Goal: Task Accomplishment & Management: Complete application form

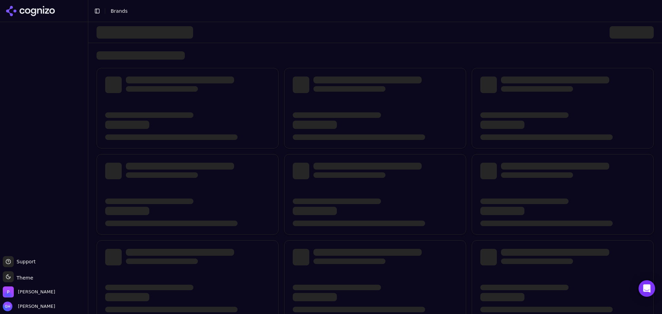
scroll to position [93, 0]
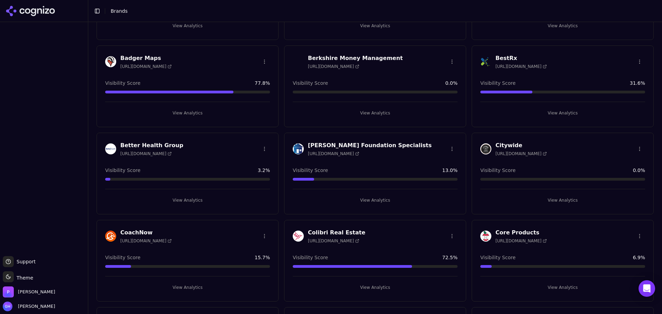
click at [192, 105] on div "View Analytics" at bounding box center [187, 110] width 165 height 17
click at [191, 113] on button "View Analytics" at bounding box center [187, 113] width 165 height 11
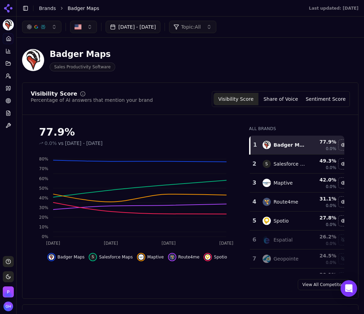
click at [205, 71] on div "Badger Maps Sales Productivity Software" at bounding box center [190, 60] width 336 height 34
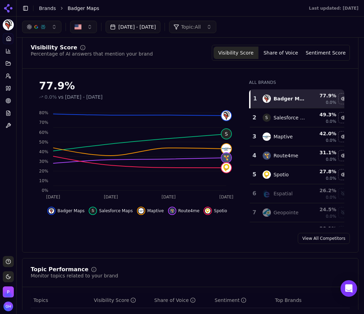
scroll to position [34, 0]
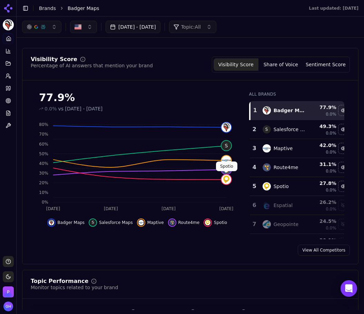
click at [277, 64] on button "Share of Voice" at bounding box center [280, 64] width 45 height 12
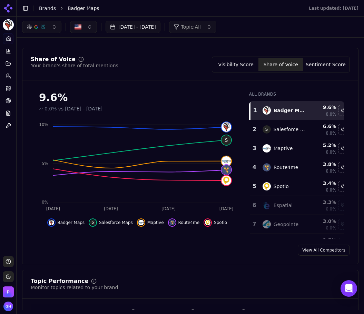
click at [317, 66] on button "Sentiment Score" at bounding box center [325, 64] width 45 height 12
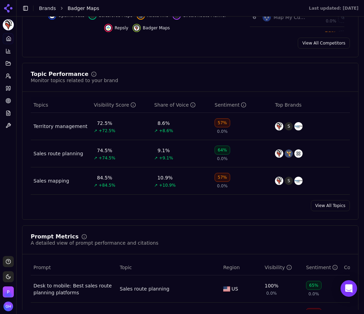
scroll to position [448, 0]
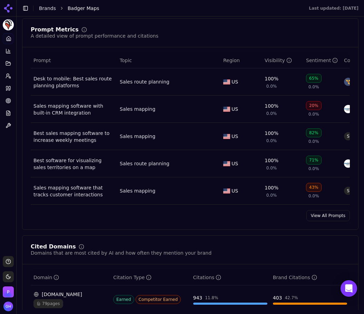
click at [323, 221] on link "View All Prompts" at bounding box center [327, 215] width 43 height 11
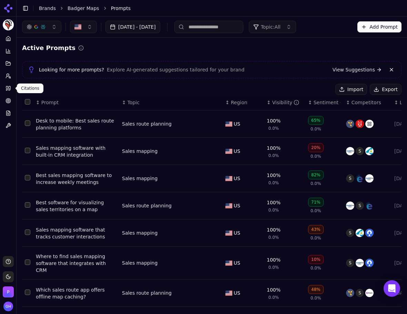
click at [4, 89] on link "Citations" at bounding box center [8, 88] width 11 height 11
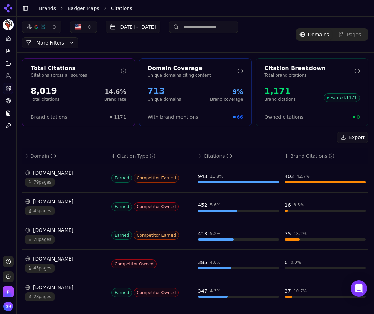
click at [35, 135] on div "Export" at bounding box center [195, 137] width 346 height 11
click at [124, 138] on div "Export" at bounding box center [195, 137] width 346 height 11
click at [274, 131] on div "Total Citations Citations across all sources 8,019 Total citations 14.6% Brand …" at bounding box center [195, 262] width 357 height 419
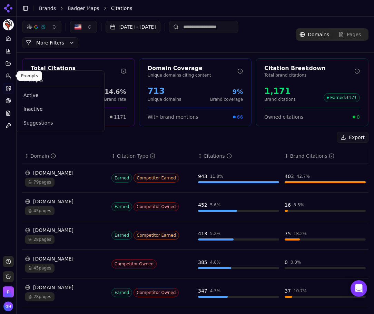
click at [10, 76] on icon at bounding box center [9, 76] width 6 height 6
click at [32, 89] on link "Active" at bounding box center [60, 95] width 82 height 12
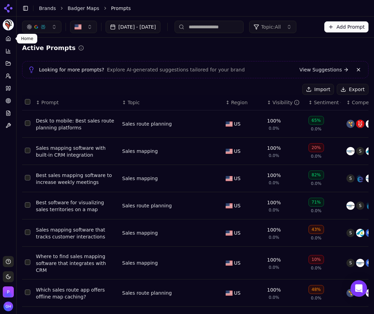
click at [10, 38] on icon at bounding box center [9, 39] width 6 height 6
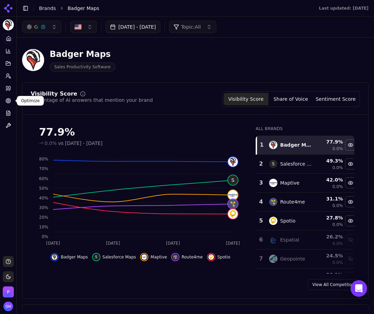
click at [14, 87] on button "Toggle Sidebar" at bounding box center [16, 157] width 6 height 314
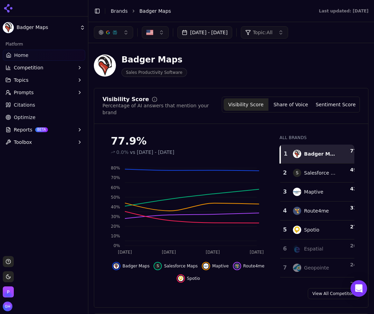
click at [20, 89] on button "Prompts" at bounding box center [44, 92] width 82 height 11
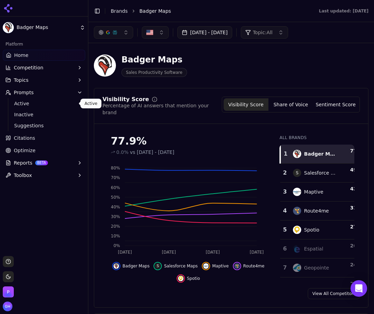
drag, startPoint x: 25, startPoint y: 102, endPoint x: 57, endPoint y: 103, distance: 31.8
click at [25, 102] on span "Active" at bounding box center [44, 103] width 60 height 7
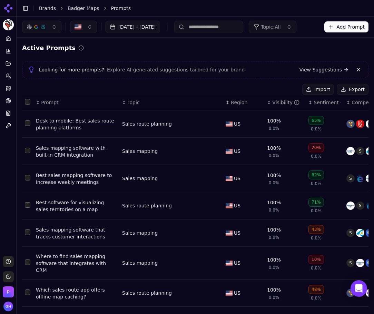
click at [348, 89] on button "Export" at bounding box center [353, 89] width 32 height 11
click at [7, 89] on icon at bounding box center [7, 88] width 2 height 4
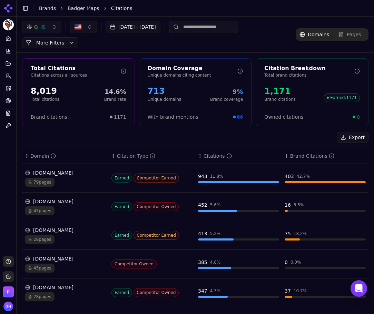
click at [343, 137] on button "Export" at bounding box center [353, 137] width 32 height 11
click at [4, 6] on icon at bounding box center [8, 8] width 11 height 11
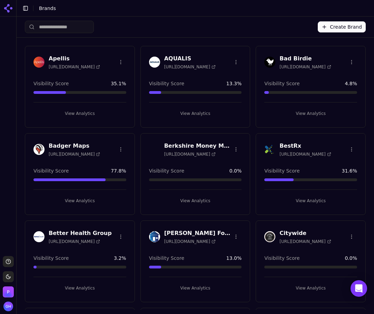
click at [336, 25] on button "Create Brand" at bounding box center [342, 26] width 48 height 11
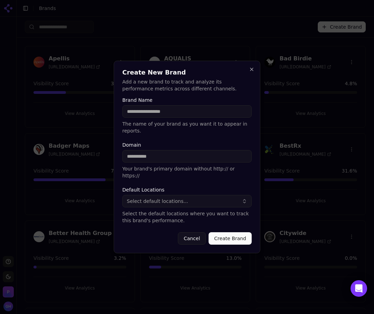
click at [163, 118] on input "Brand Name" at bounding box center [186, 111] width 129 height 12
type input "******"
click at [150, 161] on input "Domain" at bounding box center [186, 156] width 129 height 12
type input "**********"
click at [225, 232] on button "Create Brand" at bounding box center [230, 238] width 43 height 12
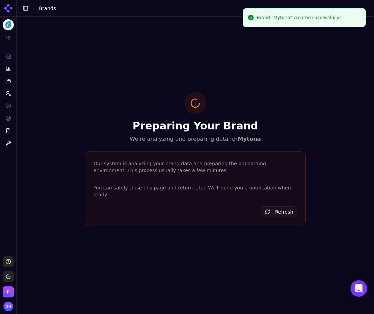
click at [6, 8] on icon at bounding box center [7, 10] width 6 height 6
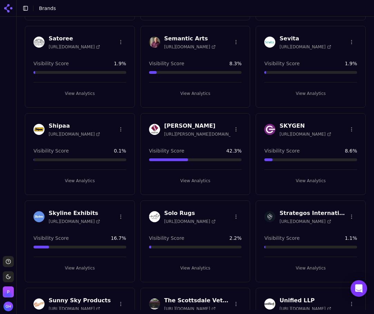
scroll to position [1000, 0]
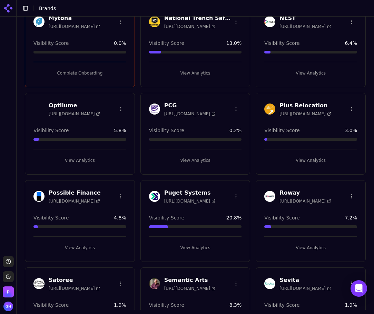
drag, startPoint x: 81, startPoint y: 71, endPoint x: 70, endPoint y: 70, distance: 11.1
click at [81, 71] on button "Complete Onboarding" at bounding box center [79, 73] width 93 height 11
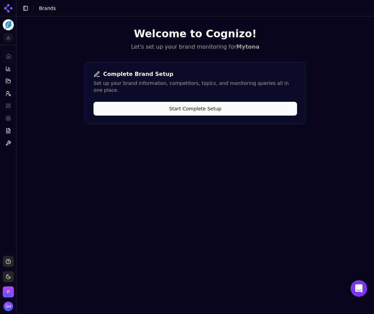
click at [193, 107] on button "Start Complete Setup" at bounding box center [194, 109] width 203 height 14
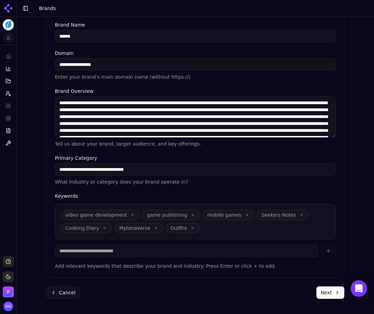
click at [336, 295] on button "Next" at bounding box center [330, 292] width 28 height 12
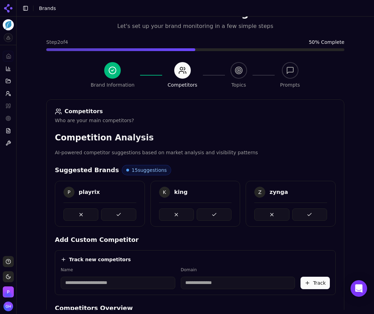
scroll to position [129, 0]
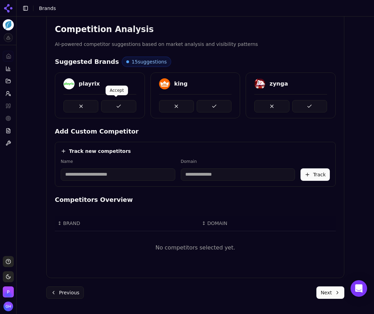
drag, startPoint x: 117, startPoint y: 104, endPoint x: 146, endPoint y: 103, distance: 29.3
click at [118, 104] on button at bounding box center [118, 106] width 35 height 12
click at [216, 100] on button at bounding box center [214, 106] width 35 height 12
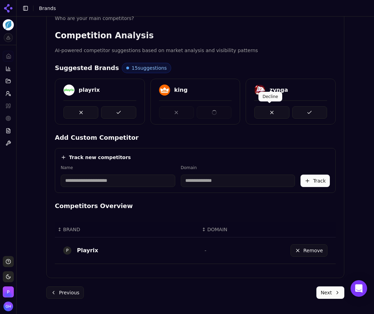
click at [296, 104] on div "playrix king zynga" at bounding box center [195, 102] width 281 height 46
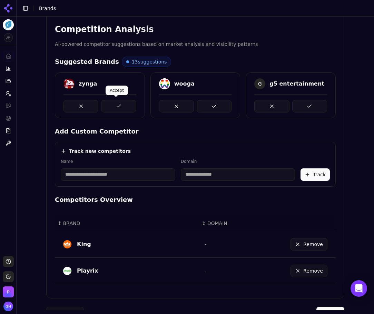
click at [115, 105] on button at bounding box center [118, 106] width 35 height 12
drag, startPoint x: 208, startPoint y: 105, endPoint x: 227, endPoint y: 107, distance: 19.1
click at [208, 106] on button at bounding box center [214, 106] width 35 height 12
click at [311, 104] on button at bounding box center [309, 106] width 35 height 12
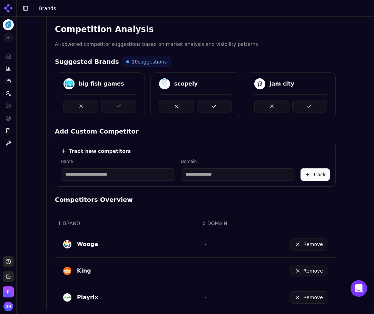
click at [125, 110] on button at bounding box center [118, 106] width 35 height 12
click at [219, 104] on button at bounding box center [214, 106] width 35 height 12
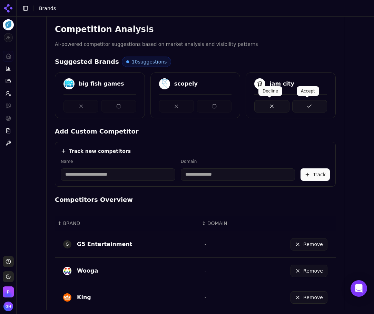
click at [304, 105] on button at bounding box center [309, 106] width 35 height 12
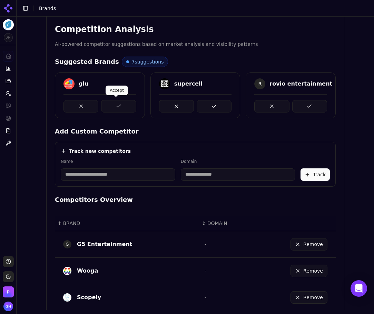
click at [118, 108] on button at bounding box center [118, 106] width 35 height 12
drag, startPoint x: 218, startPoint y: 108, endPoint x: 265, endPoint y: 109, distance: 46.6
click at [218, 108] on button at bounding box center [214, 106] width 35 height 12
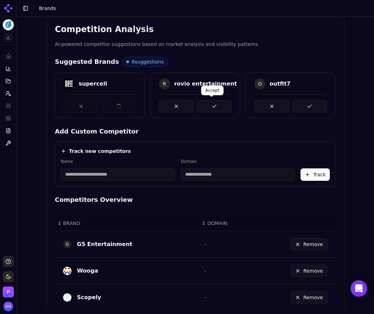
click at [308, 110] on button at bounding box center [309, 106] width 35 height 12
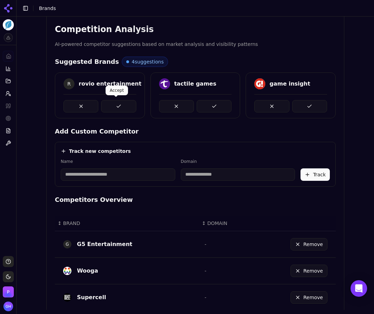
click at [120, 106] on button at bounding box center [118, 106] width 35 height 12
click at [230, 103] on div at bounding box center [195, 103] width 89 height 18
click at [229, 104] on div "R rovio entertainment tactile games game insight" at bounding box center [195, 95] width 281 height 46
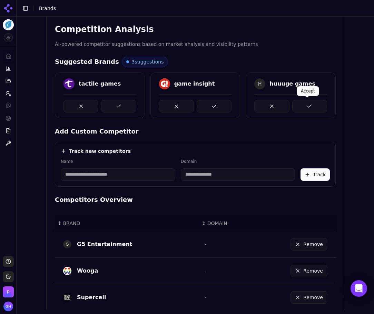
click at [296, 104] on button at bounding box center [309, 106] width 35 height 12
click at [209, 107] on button at bounding box center [214, 106] width 35 height 12
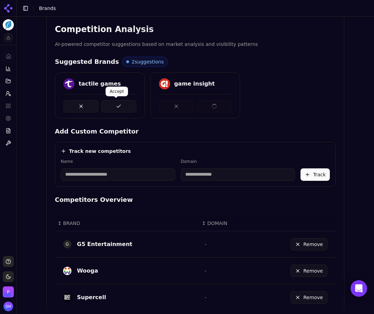
click at [122, 103] on button at bounding box center [118, 106] width 35 height 12
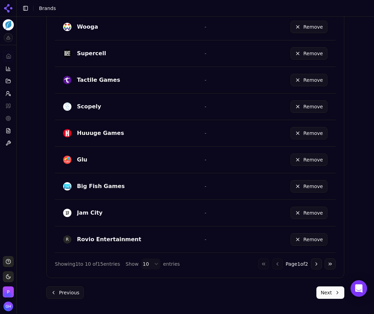
click at [333, 298] on button "Next" at bounding box center [330, 292] width 28 height 12
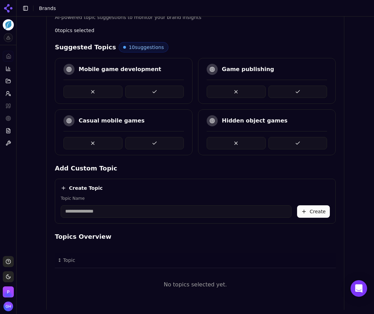
scroll to position [124, 0]
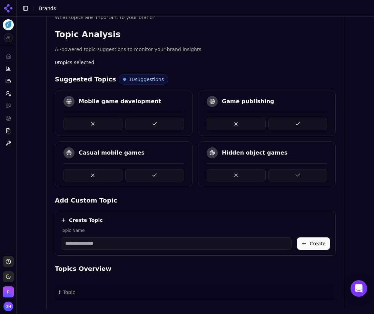
click at [147, 124] on button at bounding box center [154, 124] width 59 height 12
click at [309, 123] on button at bounding box center [297, 124] width 59 height 12
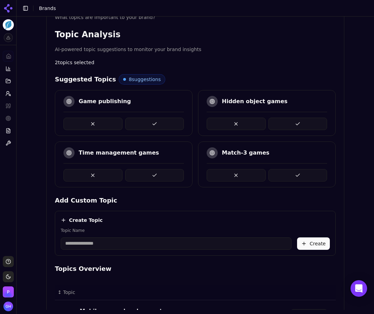
click at [170, 131] on div "Game publishing" at bounding box center [124, 113] width 138 height 46
click at [168, 125] on button at bounding box center [154, 124] width 59 height 12
click at [96, 178] on button at bounding box center [92, 175] width 59 height 12
click at [252, 170] on button at bounding box center [236, 175] width 59 height 12
click at [237, 176] on button at bounding box center [236, 175] width 59 height 12
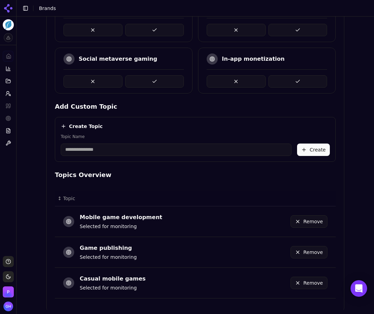
scroll to position [80, 0]
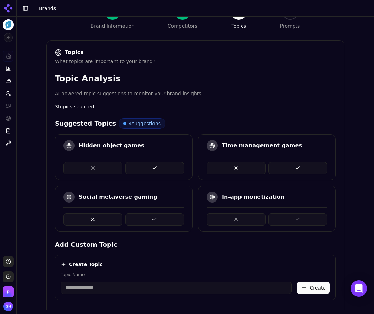
click at [311, 166] on button at bounding box center [297, 168] width 59 height 12
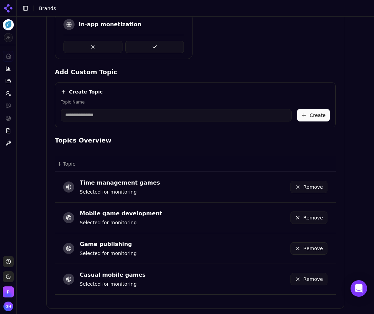
scroll to position [283, 0]
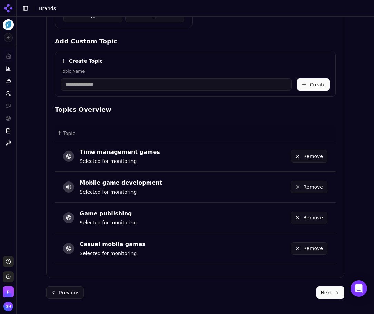
click at [333, 292] on button "Next" at bounding box center [330, 292] width 28 height 12
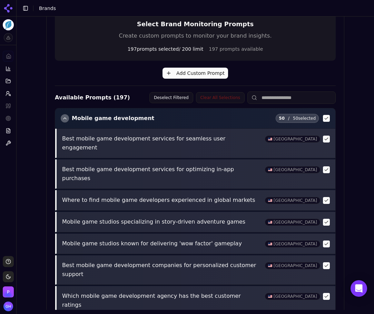
scroll to position [242, 0]
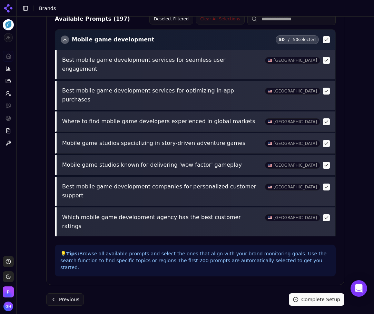
click at [317, 298] on button "Complete Setup" at bounding box center [317, 299] width 56 height 12
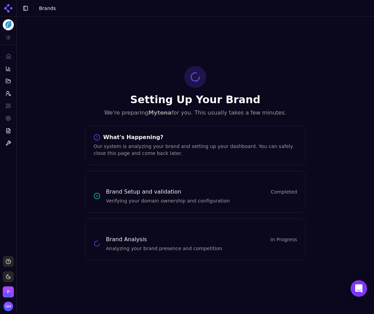
scroll to position [0, 0]
click at [57, 47] on div "Setting Up Your Brand We're preparing Mytona for you. This usually takes a few …" at bounding box center [195, 163] width 357 height 293
drag, startPoint x: 11, startPoint y: 9, endPoint x: 1, endPoint y: 15, distance: 11.1
click at [11, 9] on icon at bounding box center [11, 8] width 2 height 2
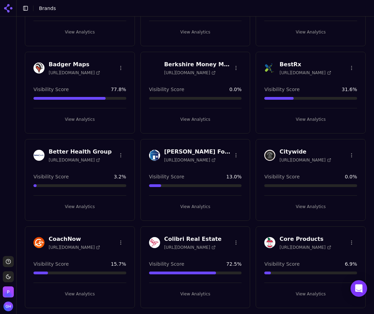
scroll to position [34, 0]
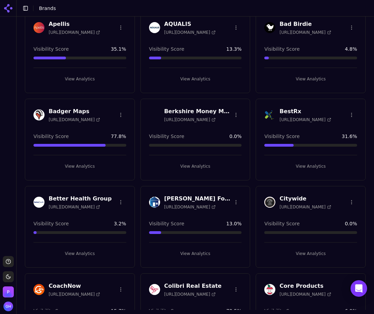
click at [194, 163] on button "View Analytics" at bounding box center [195, 166] width 93 height 11
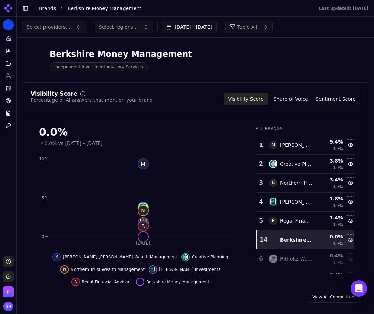
click at [40, 7] on link "Brands" at bounding box center [47, 9] width 17 height 6
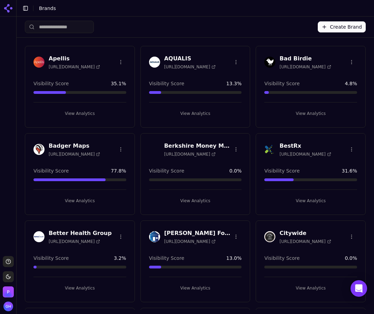
click at [233, 144] on html "Support Toggle theme Perrill Toggle Sidebar Brands Create Brand Apellis https:/…" at bounding box center [187, 157] width 374 height 314
click at [206, 162] on div "Edit Brand" at bounding box center [216, 163] width 41 height 11
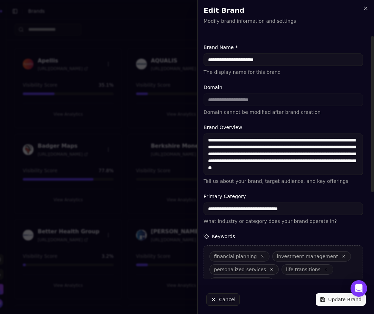
drag, startPoint x: 287, startPoint y: 60, endPoint x: 228, endPoint y: 61, distance: 59.0
click at [228, 61] on input "**********" at bounding box center [282, 59] width 159 height 12
type input "*********"
click at [303, 41] on div "**********" at bounding box center [283, 225] width 170 height 378
click at [335, 295] on button "Update Brand" at bounding box center [341, 299] width 50 height 12
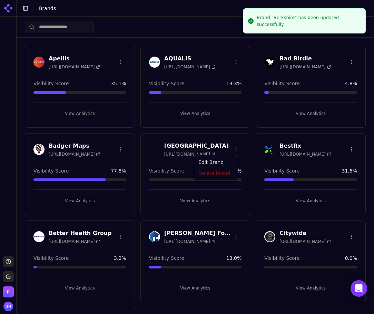
click at [231, 150] on html "Support Toggle theme Perrill Toggle Sidebar Brands Create Brand Apellis https:/…" at bounding box center [187, 157] width 374 height 314
click at [220, 164] on div "Edit Brand" at bounding box center [216, 163] width 41 height 11
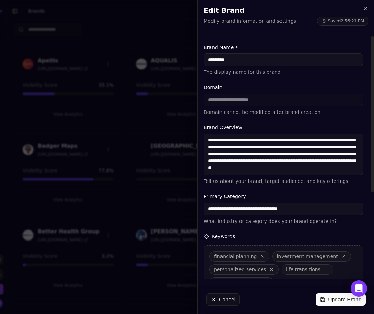
click at [133, 60] on div at bounding box center [187, 157] width 374 height 314
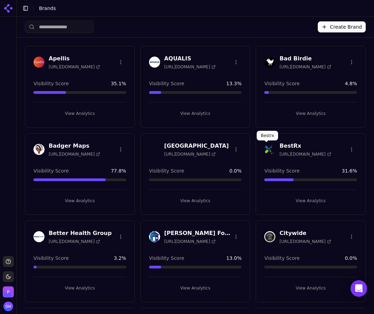
click at [183, 204] on button "View Analytics" at bounding box center [195, 200] width 93 height 11
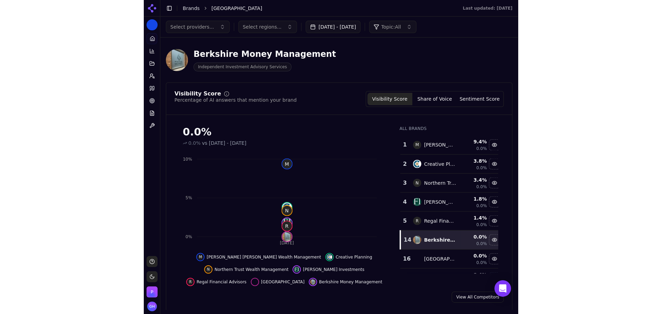
scroll to position [34, 0]
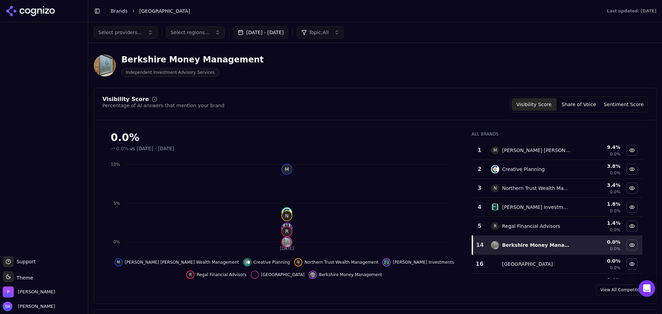
click at [47, 9] on icon at bounding box center [47, 10] width 4 height 5
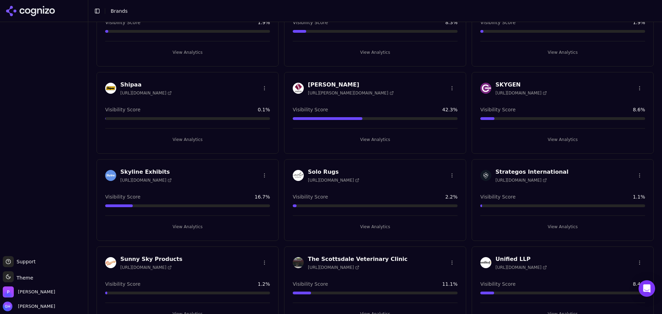
scroll to position [1219, 0]
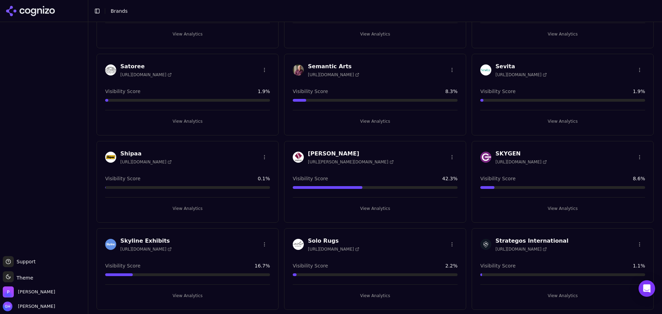
click at [384, 124] on button "View Analytics" at bounding box center [375, 121] width 165 height 11
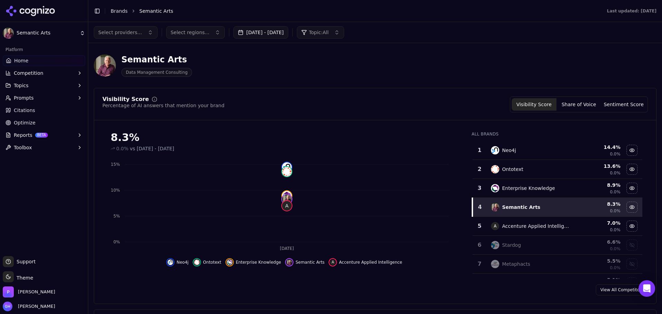
click at [271, 35] on button "Sep 06, 2025 - Oct 06, 2025" at bounding box center [260, 32] width 55 height 12
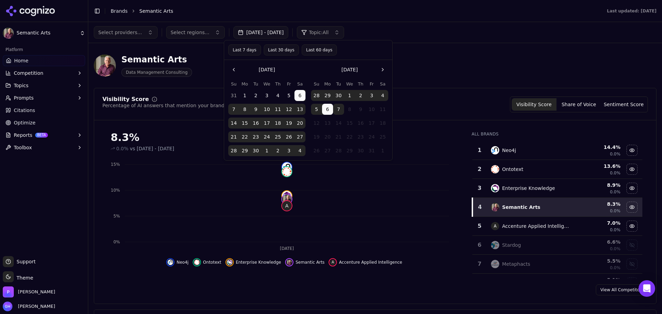
click at [338, 108] on button "7" at bounding box center [338, 109] width 11 height 11
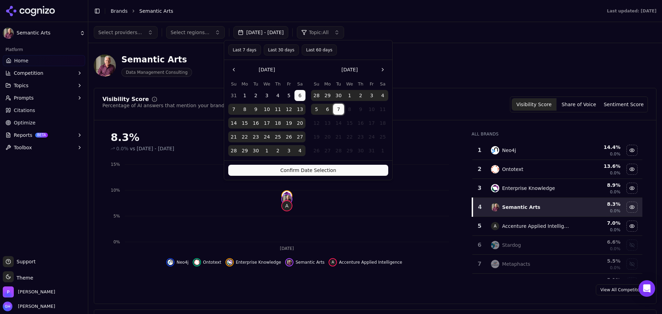
click at [319, 167] on button "Confirm Date Selection" at bounding box center [308, 170] width 160 height 11
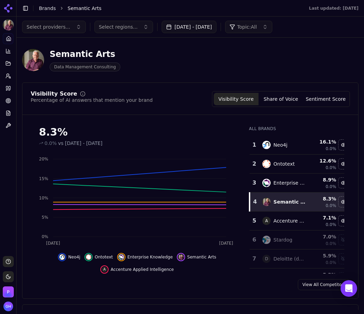
click at [249, 287] on div "View All Competitors" at bounding box center [190, 284] width 336 height 11
click at [286, 100] on button "Share of Voice" at bounding box center [281, 99] width 45 height 12
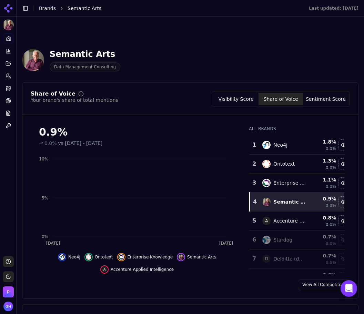
scroll to position [34, 0]
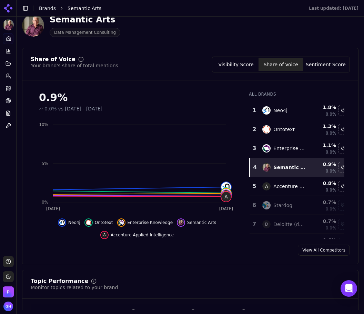
click at [345, 167] on div "0.9% 0.0% vs Aug 05, 2025 - Sep 05, 2025 Oct 5 Oct 6 0% 5% 10% A Neo4j Ontotext…" at bounding box center [190, 162] width 336 height 153
click at [340, 56] on div "Share of Voice Your brand's share of total mentions Visibility Score Share of V…" at bounding box center [190, 156] width 337 height 216
click at [328, 61] on button "Sentiment Score" at bounding box center [325, 64] width 45 height 12
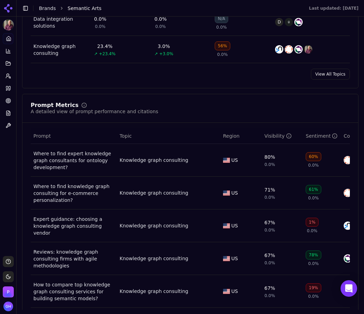
scroll to position [448, 0]
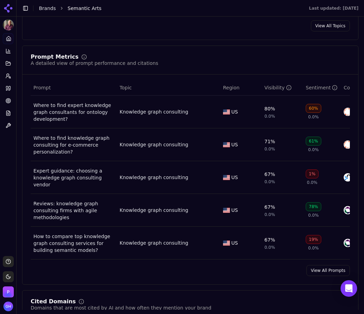
click at [337, 261] on div "Prompt Metrics A detailed view of prompt performance and citations Prompt Topic…" at bounding box center [190, 165] width 337 height 239
click at [330, 272] on link "View All Prompts" at bounding box center [328, 270] width 43 height 11
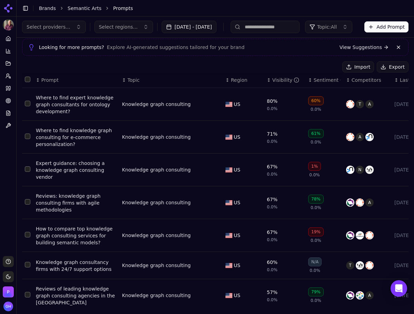
scroll to position [34, 0]
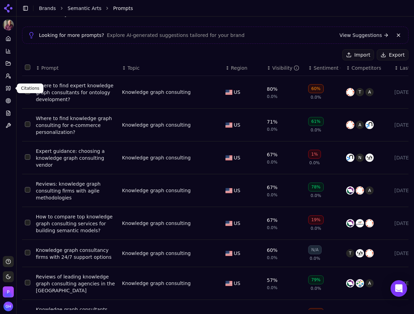
click at [12, 87] on link "Citations" at bounding box center [8, 88] width 11 height 11
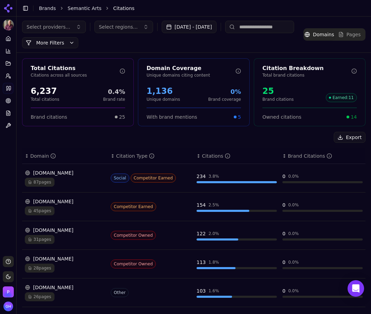
click at [133, 141] on div "Export" at bounding box center [193, 137] width 343 height 11
click at [350, 137] on button "Export" at bounding box center [350, 137] width 32 height 11
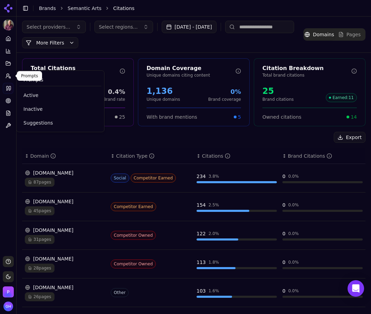
click at [8, 79] on button "Prompts" at bounding box center [8, 75] width 11 height 11
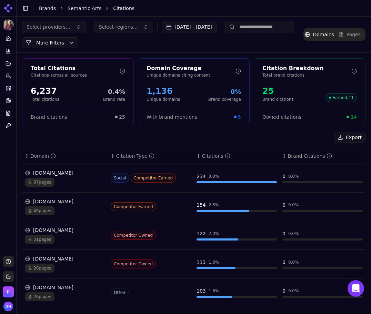
click at [8, 78] on icon at bounding box center [9, 76] width 6 height 6
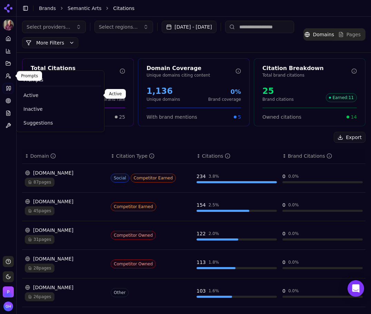
click at [32, 94] on span "Active" at bounding box center [60, 95] width 74 height 7
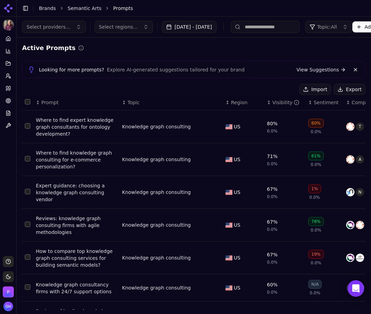
click at [344, 87] on button "Export" at bounding box center [350, 89] width 32 height 11
click at [8, 4] on icon at bounding box center [7, 7] width 6 height 6
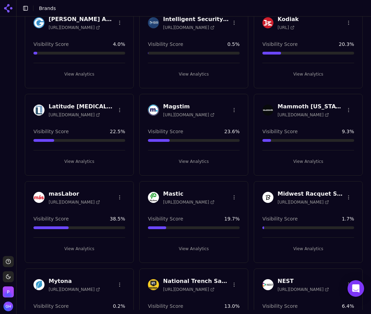
scroll to position [828, 0]
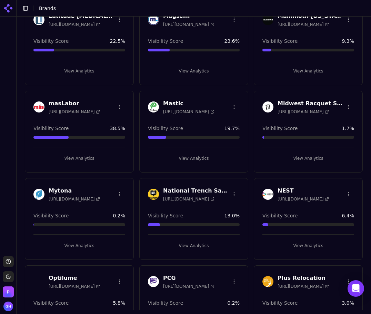
click at [79, 234] on div "View Analytics" at bounding box center [79, 242] width 92 height 17
click at [82, 239] on div "View Analytics" at bounding box center [79, 242] width 92 height 17
click at [65, 245] on button "View Analytics" at bounding box center [79, 245] width 92 height 11
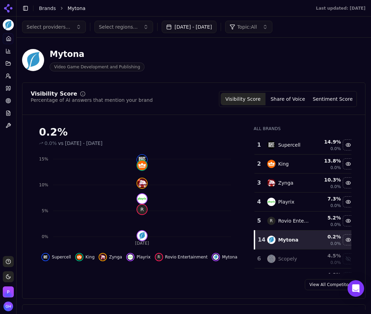
click at [214, 25] on button "Sep 07, 2025 - Oct 07, 2025" at bounding box center [189, 27] width 55 height 12
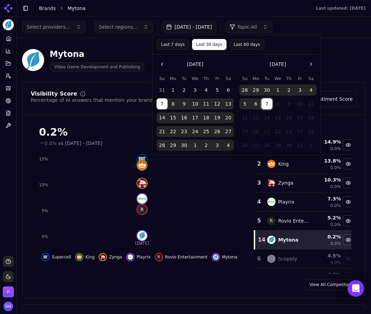
click at [266, 102] on button "7" at bounding box center [266, 103] width 11 height 11
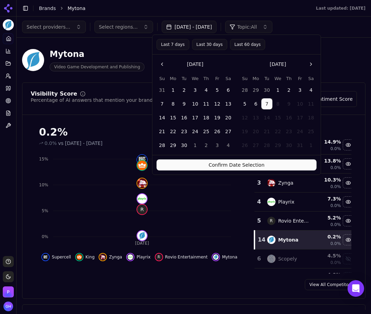
click at [182, 97] on tbody "31 1 2 3 4 5 6 7 8 9 10 11 12 13 14 15 16 17 18 19 20 21 22 23 24 25 26 27 28 2…" at bounding box center [195, 116] width 77 height 69
click at [169, 90] on button "1" at bounding box center [173, 89] width 11 height 11
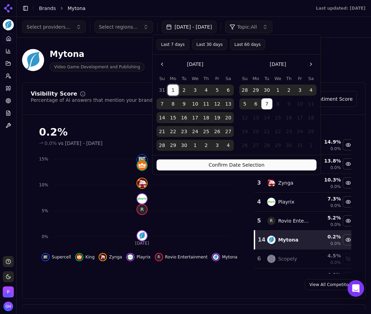
click at [252, 170] on button "Confirm Date Selection" at bounding box center [237, 164] width 160 height 11
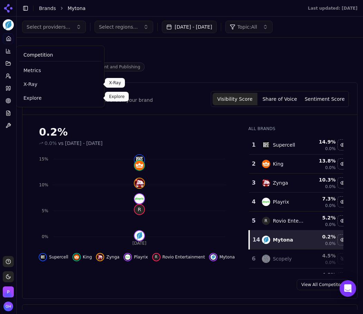
click at [32, 92] on link "Explore" at bounding box center [60, 98] width 82 height 12
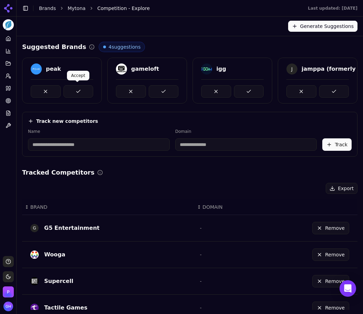
drag, startPoint x: 72, startPoint y: 88, endPoint x: 161, endPoint y: 88, distance: 89.7
click at [72, 88] on button at bounding box center [78, 91] width 30 height 12
click at [169, 88] on button at bounding box center [164, 91] width 30 height 12
click at [256, 88] on button at bounding box center [249, 91] width 30 height 12
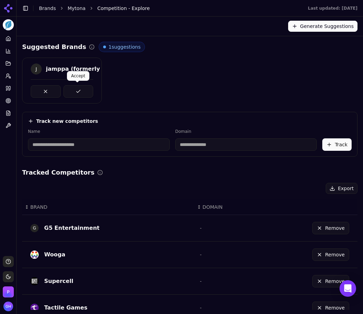
click at [79, 91] on button at bounding box center [78, 91] width 30 height 12
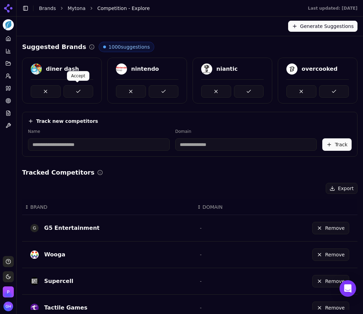
click at [77, 88] on button at bounding box center [78, 91] width 30 height 12
click at [161, 88] on button at bounding box center [164, 91] width 30 height 12
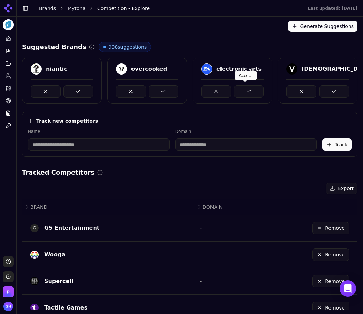
click at [247, 94] on button at bounding box center [249, 91] width 30 height 12
click at [329, 91] on button at bounding box center [334, 91] width 30 height 12
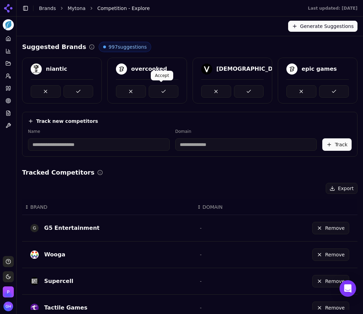
click at [149, 87] on button at bounding box center [164, 91] width 30 height 12
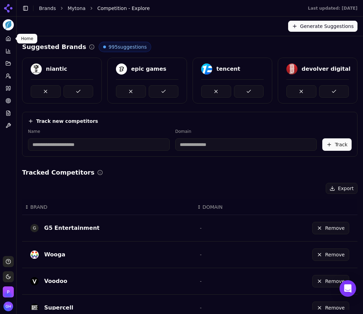
click at [11, 38] on link "Home" at bounding box center [8, 38] width 11 height 11
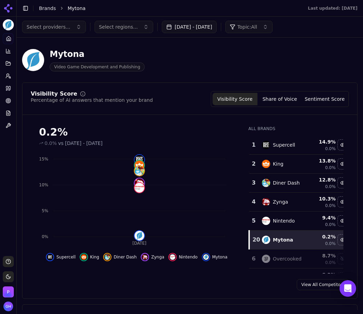
click at [46, 10] on link "Brands" at bounding box center [47, 9] width 17 height 6
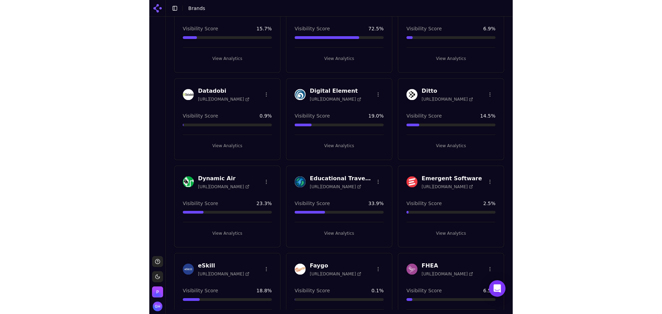
scroll to position [241, 0]
